Goal: Navigation & Orientation: Find specific page/section

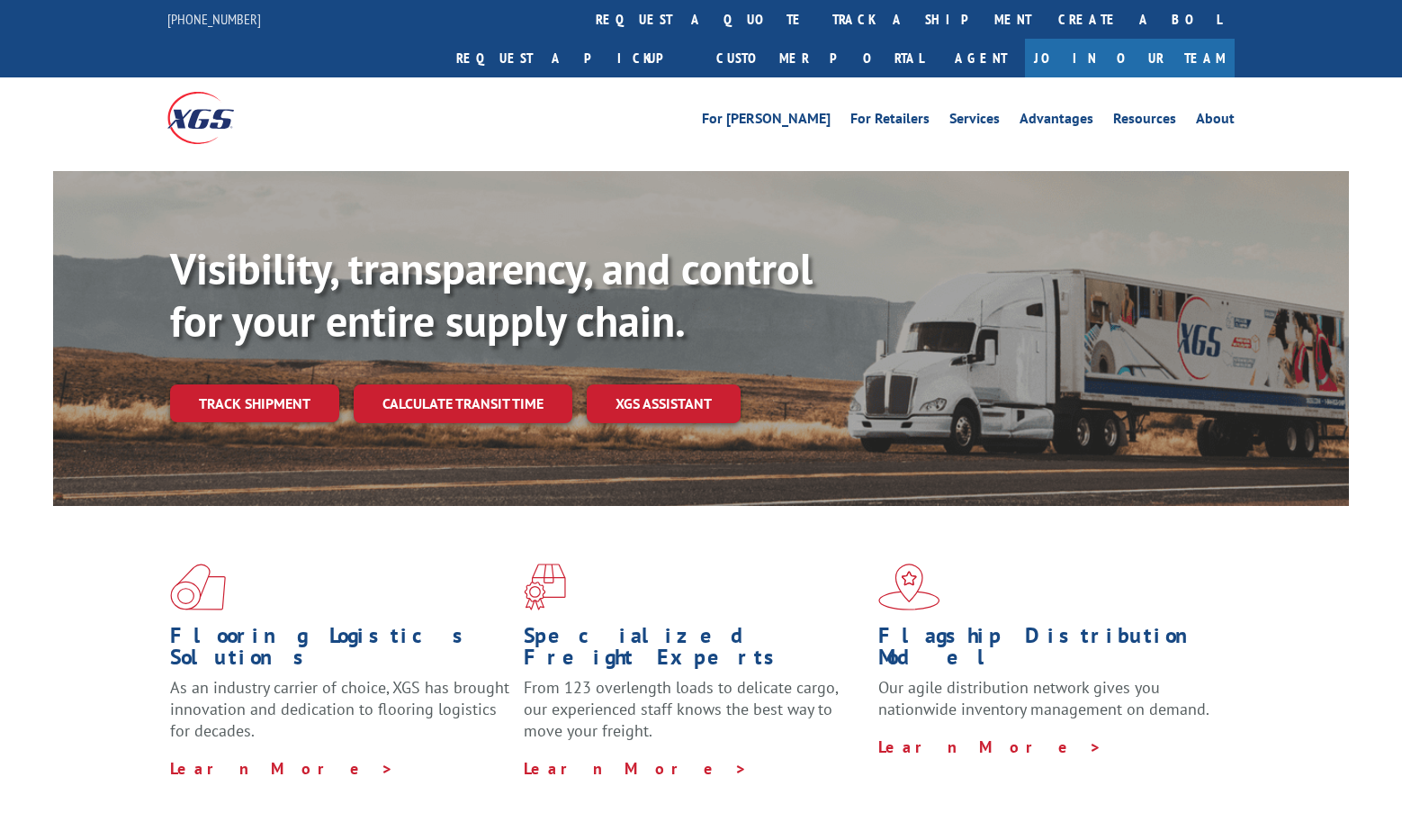
drag, startPoint x: 502, startPoint y: 363, endPoint x: 515, endPoint y: 273, distance: 90.9
click at [503, 384] on link "Calculate transit time" at bounding box center [463, 403] width 219 height 38
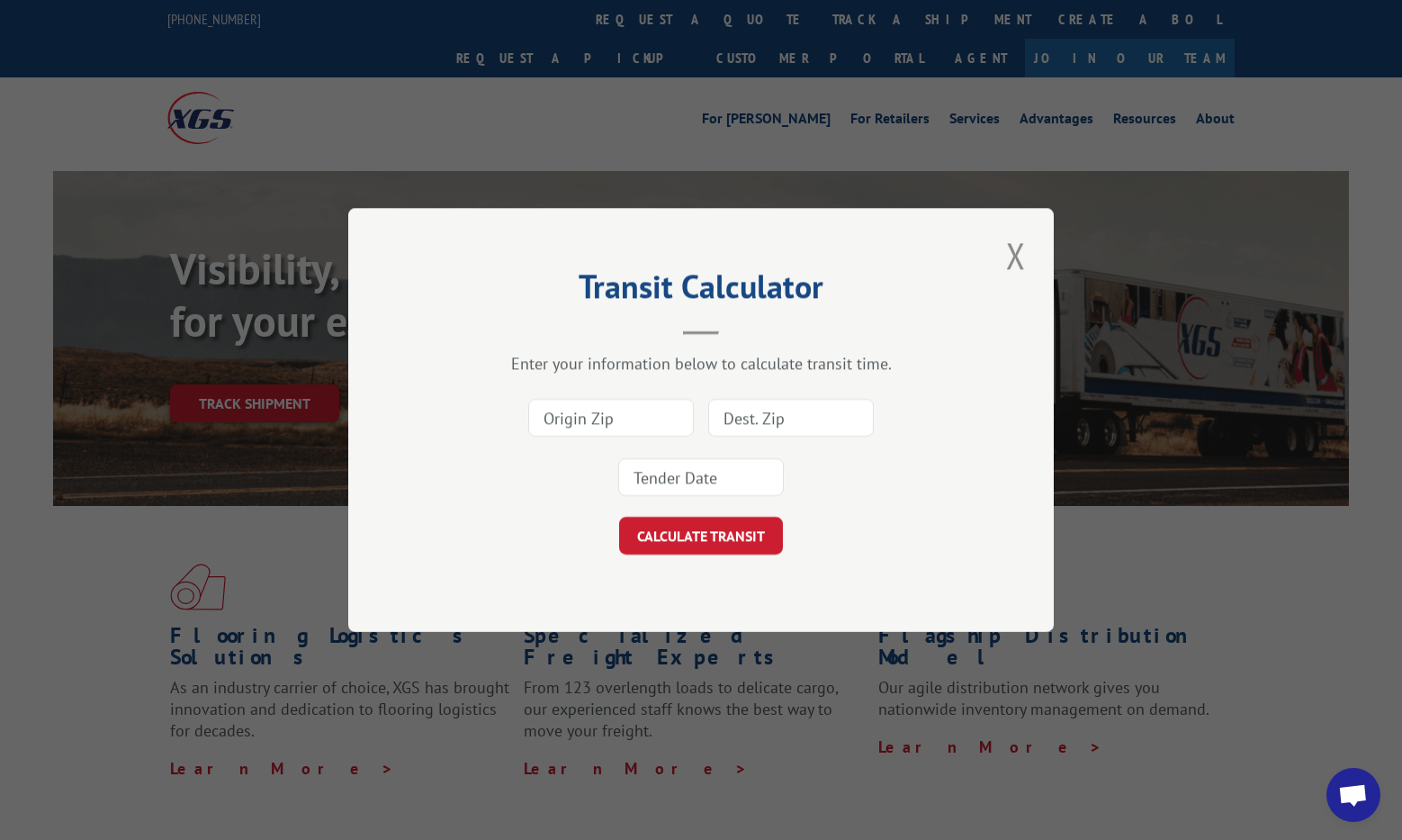
click at [1010, 263] on button "Close modal" at bounding box center [1016, 255] width 31 height 50
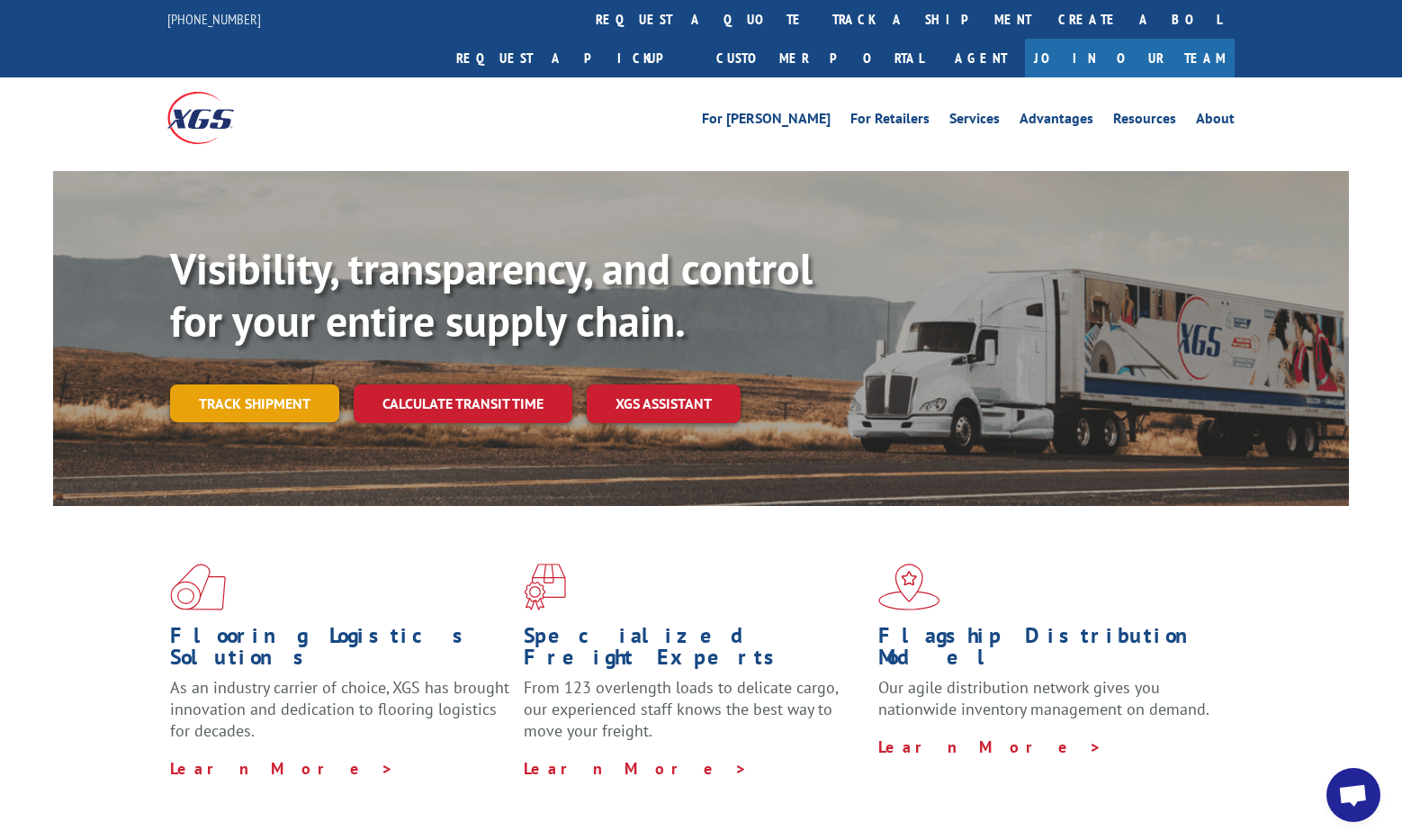
click at [275, 384] on link "Track shipment" at bounding box center [254, 403] width 169 height 37
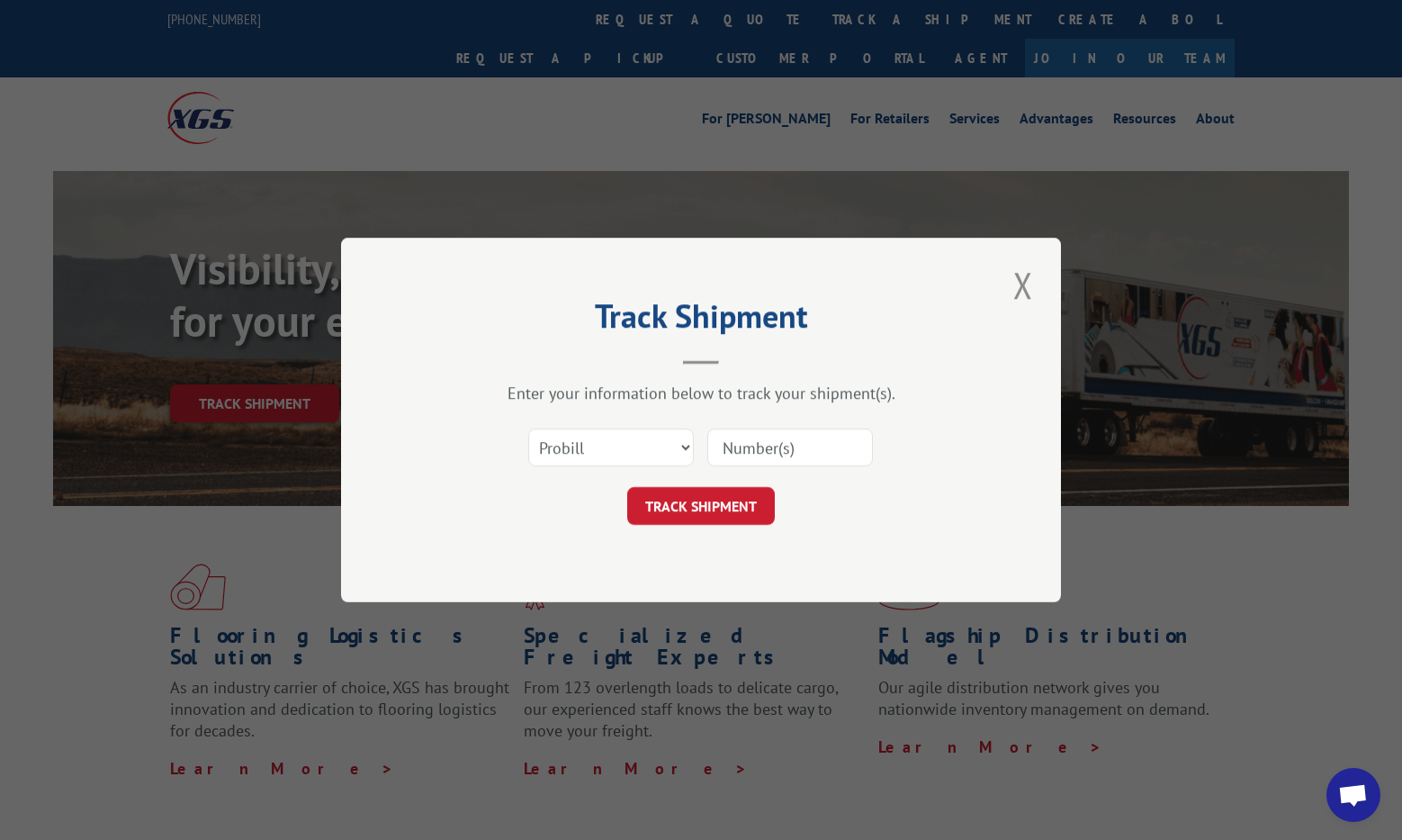
click at [798, 458] on input at bounding box center [790, 447] width 165 height 37
drag, startPoint x: 1018, startPoint y: 288, endPoint x: 1023, endPoint y: 278, distance: 11.2
click at [1018, 287] on button "Close modal" at bounding box center [1023, 284] width 31 height 50
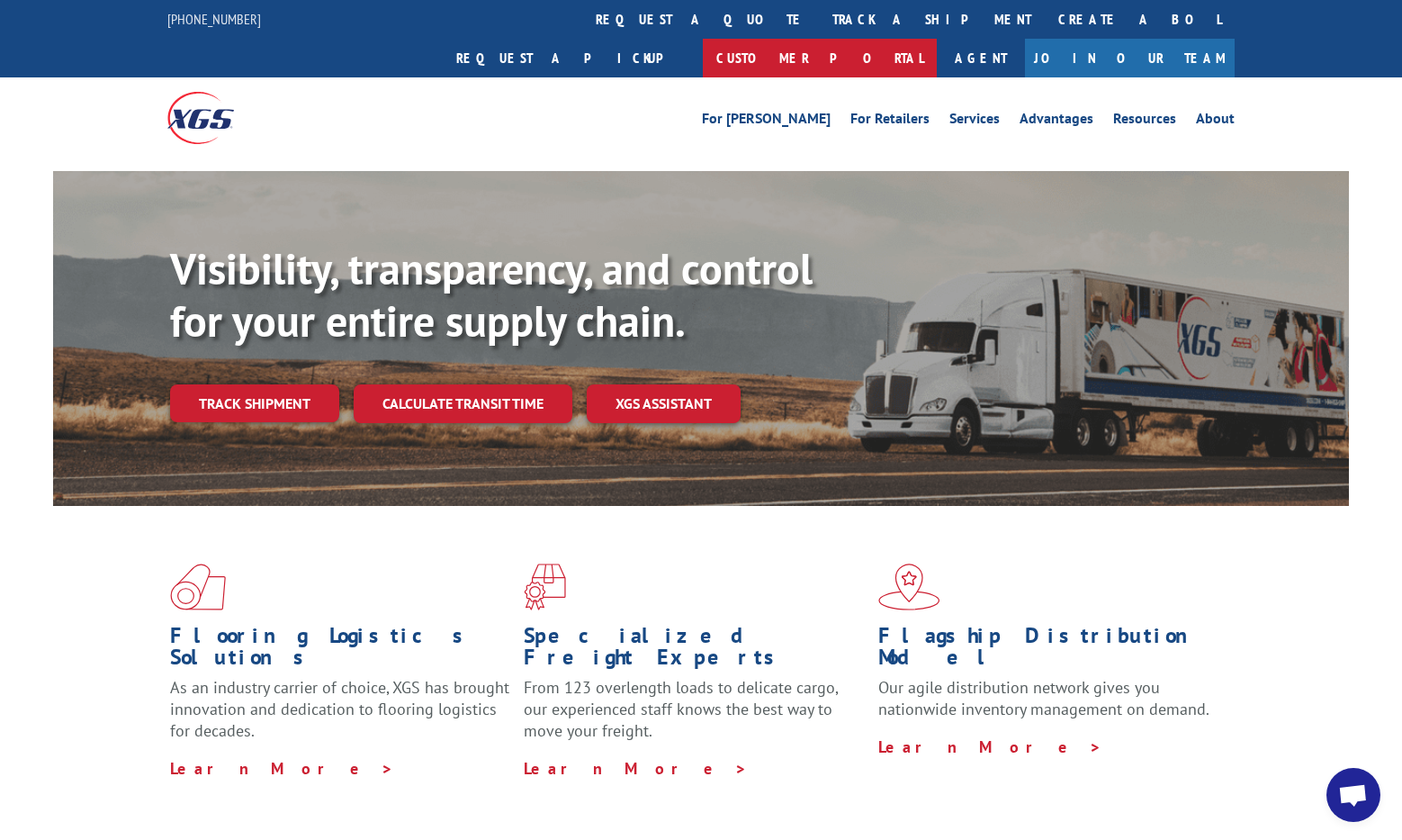
click at [937, 38] on link "Customer Portal" at bounding box center [820, 57] width 234 height 38
